Goal: Task Accomplishment & Management: Complete application form

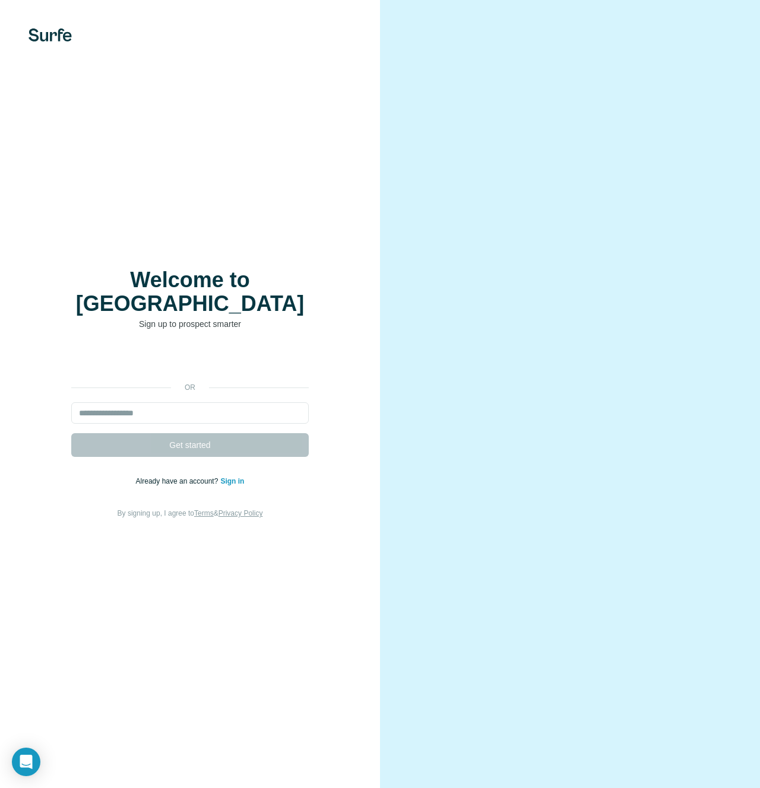
click at [393, 232] on div at bounding box center [570, 394] width 380 height 788
